Goal: Transaction & Acquisition: Purchase product/service

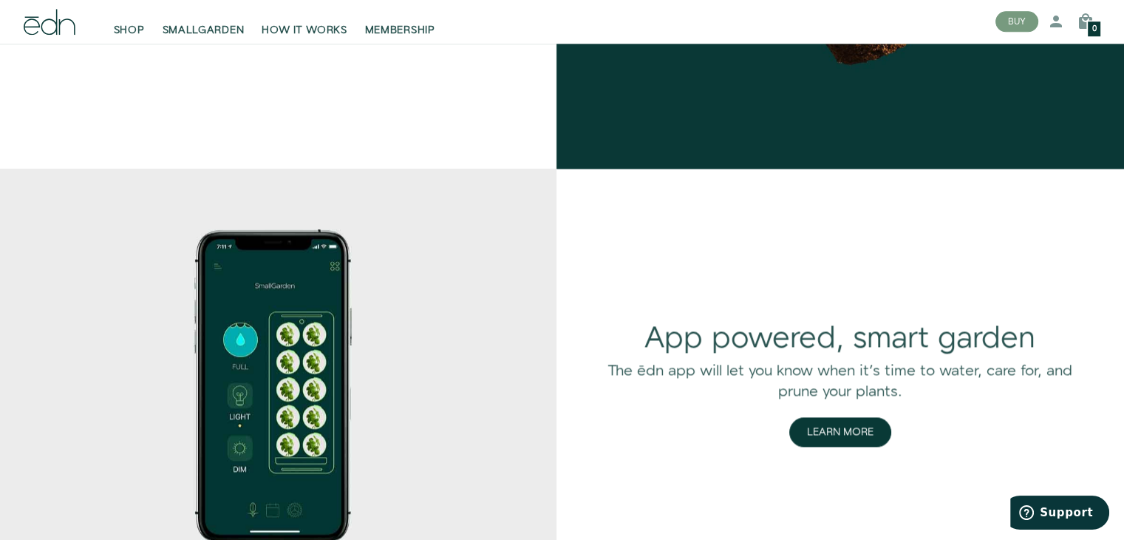
scroll to position [1922, 0]
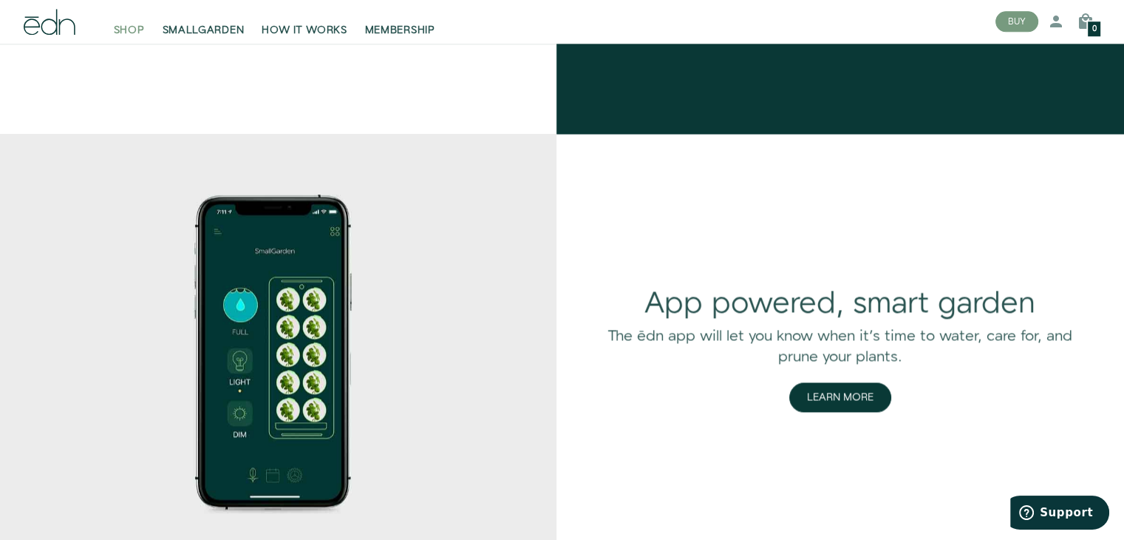
click at [132, 33] on span "SHOP" at bounding box center [129, 31] width 31 height 15
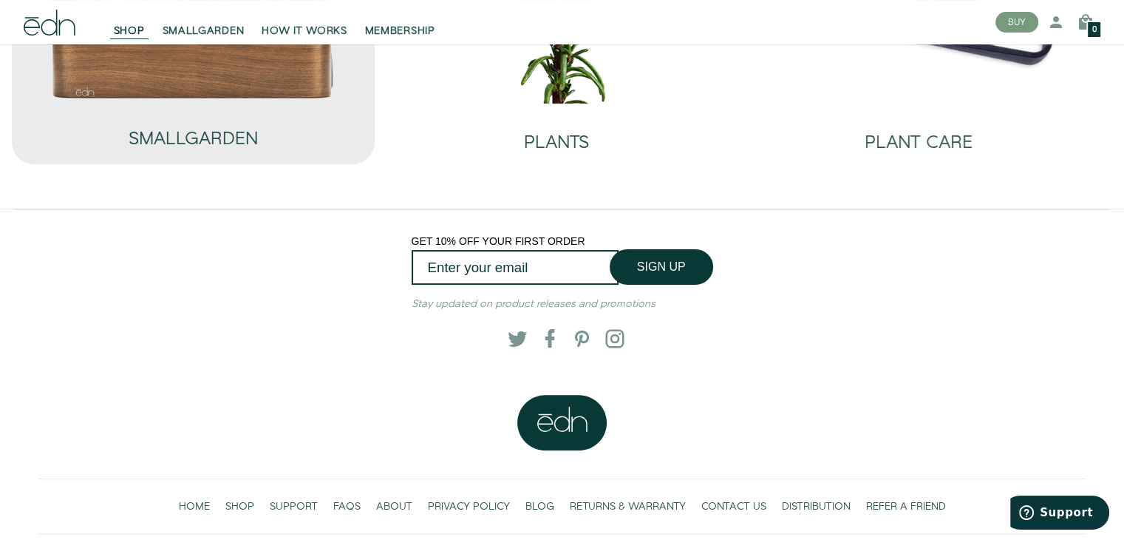
scroll to position [67, 0]
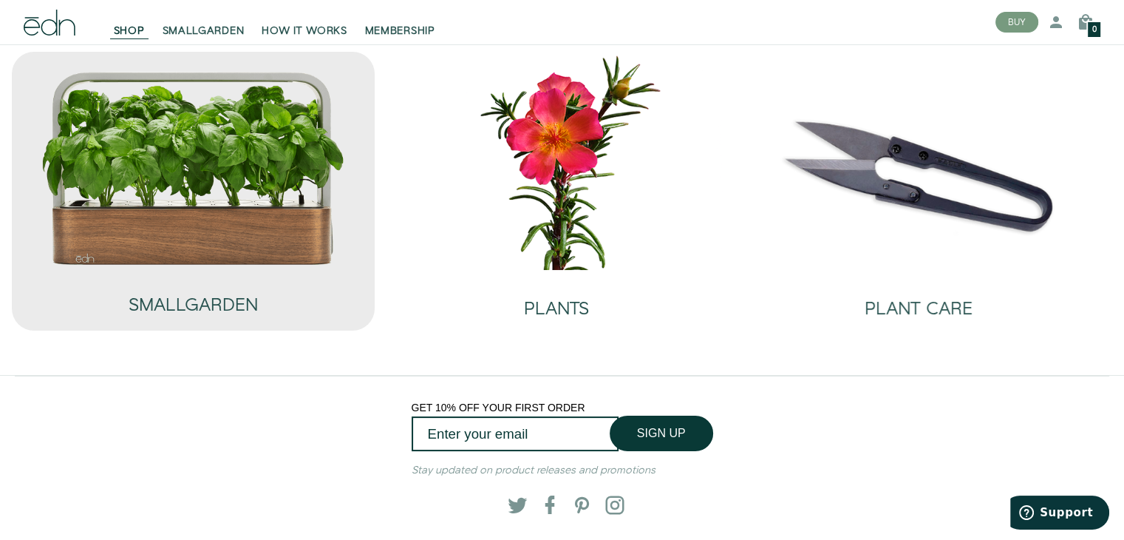
click at [236, 207] on img at bounding box center [193, 168] width 305 height 196
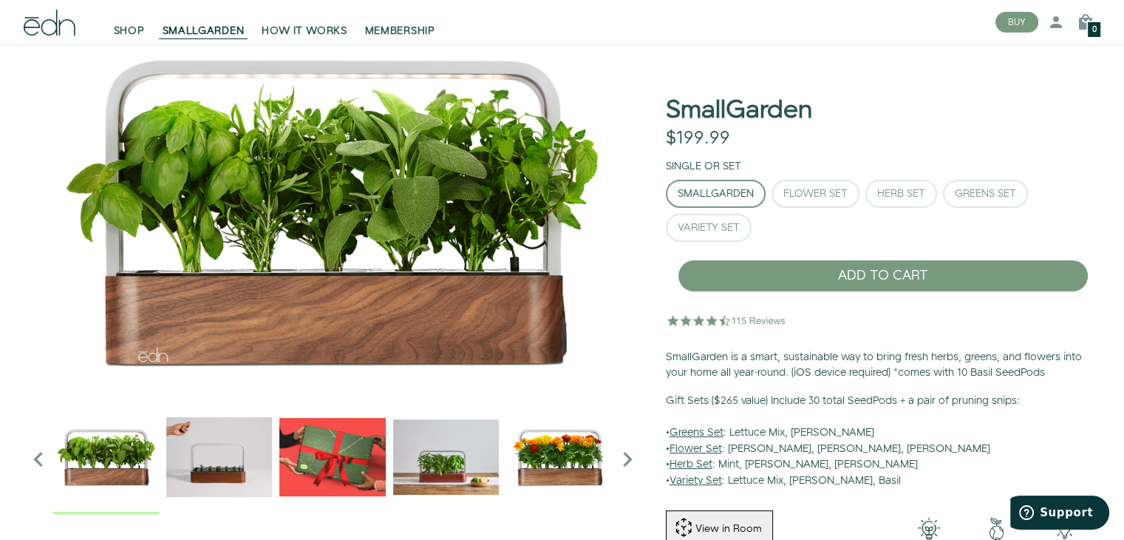
scroll to position [74, 0]
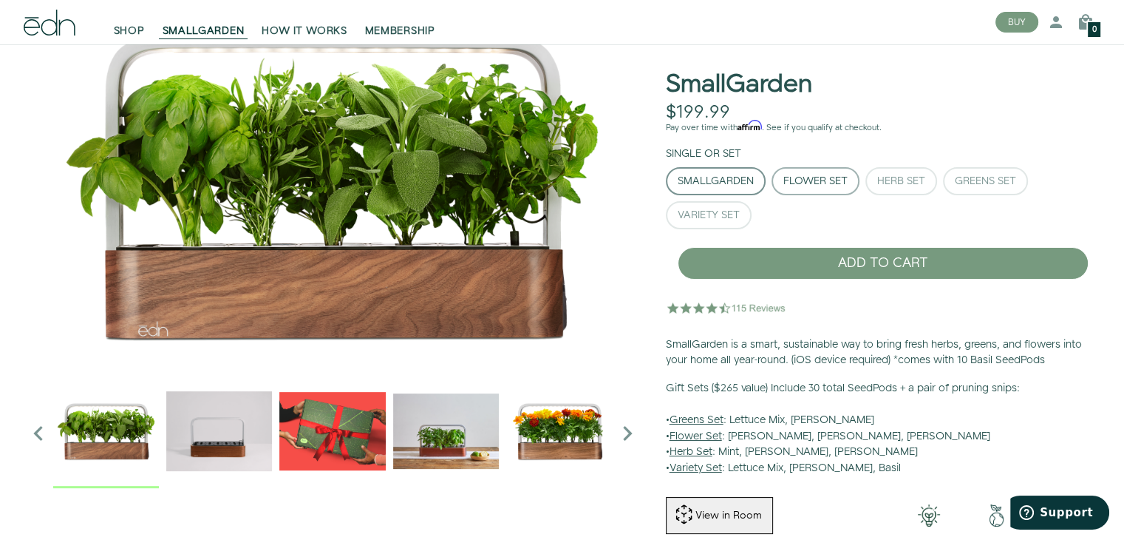
click at [828, 177] on div "Flower Set" at bounding box center [815, 181] width 64 height 10
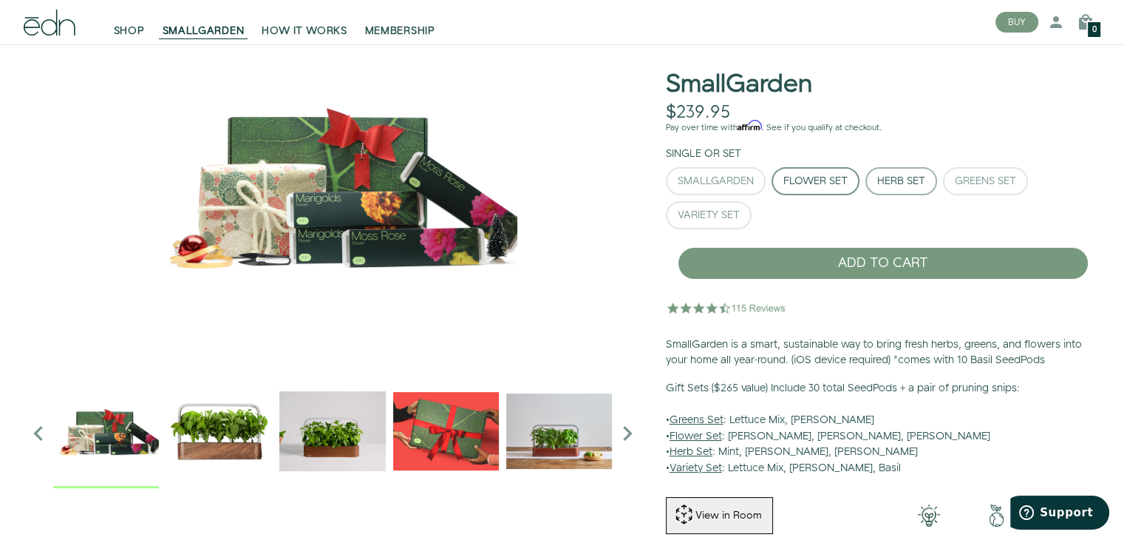
click at [889, 182] on div "Herb Set" at bounding box center [901, 181] width 48 height 10
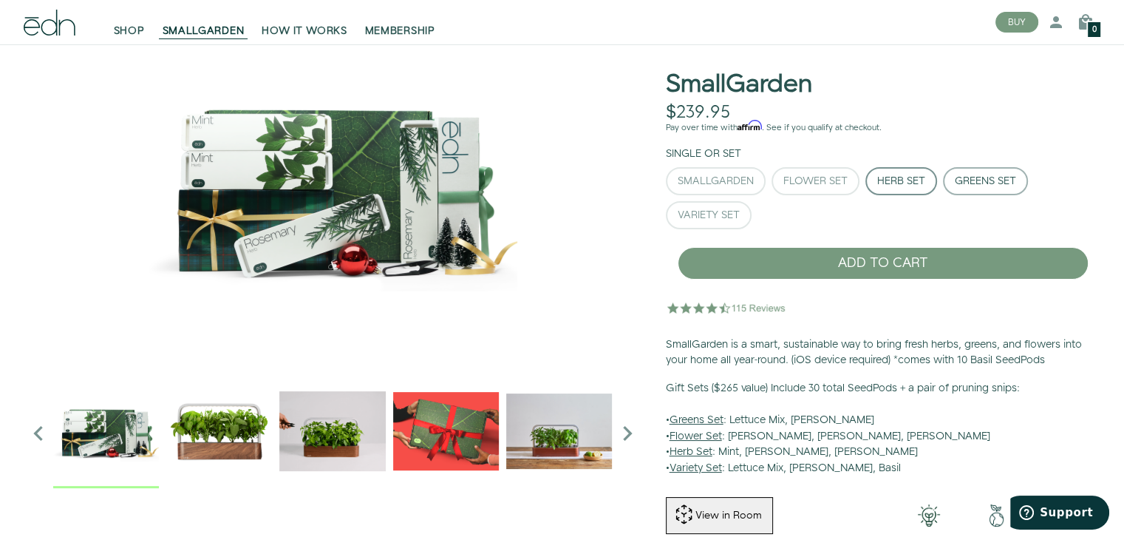
click at [969, 181] on div "Greens Set" at bounding box center [985, 181] width 61 height 10
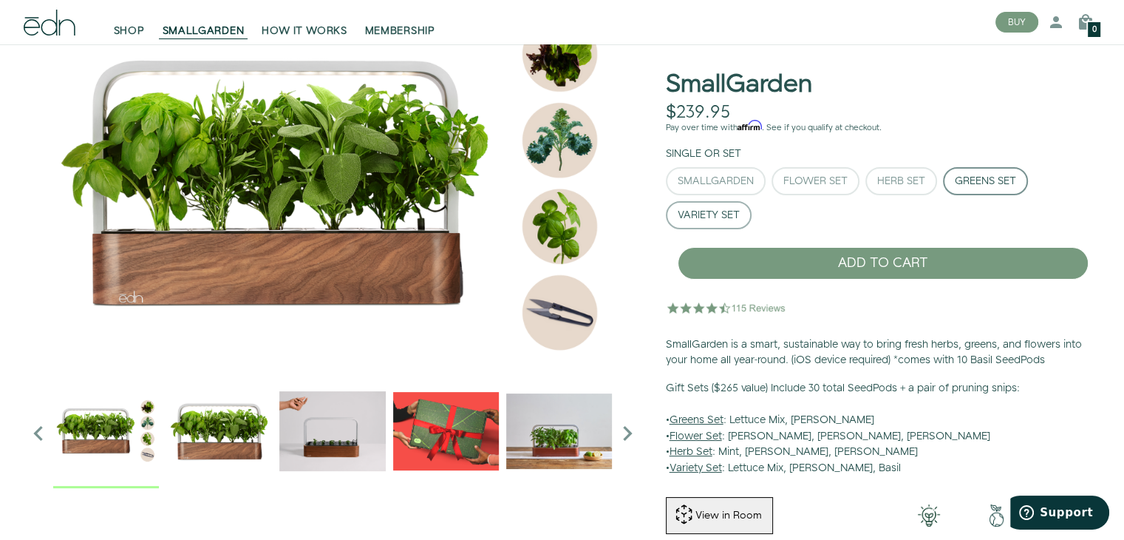
click at [702, 215] on div "Variety Set" at bounding box center [709, 215] width 62 height 10
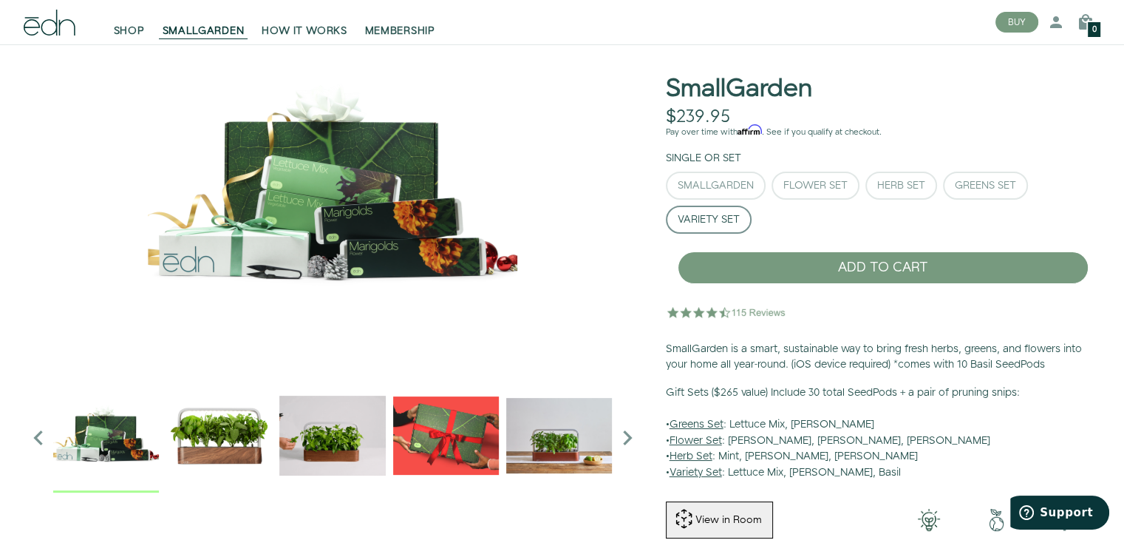
scroll to position [0, 0]
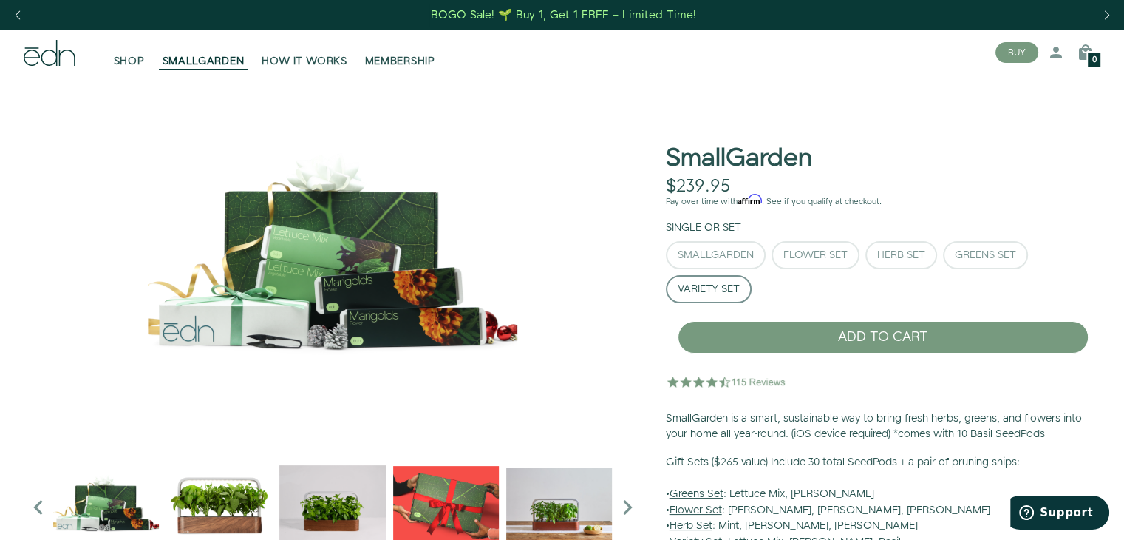
click at [58, 55] on icon at bounding box center [50, 53] width 52 height 26
